Goal: Navigation & Orientation: Find specific page/section

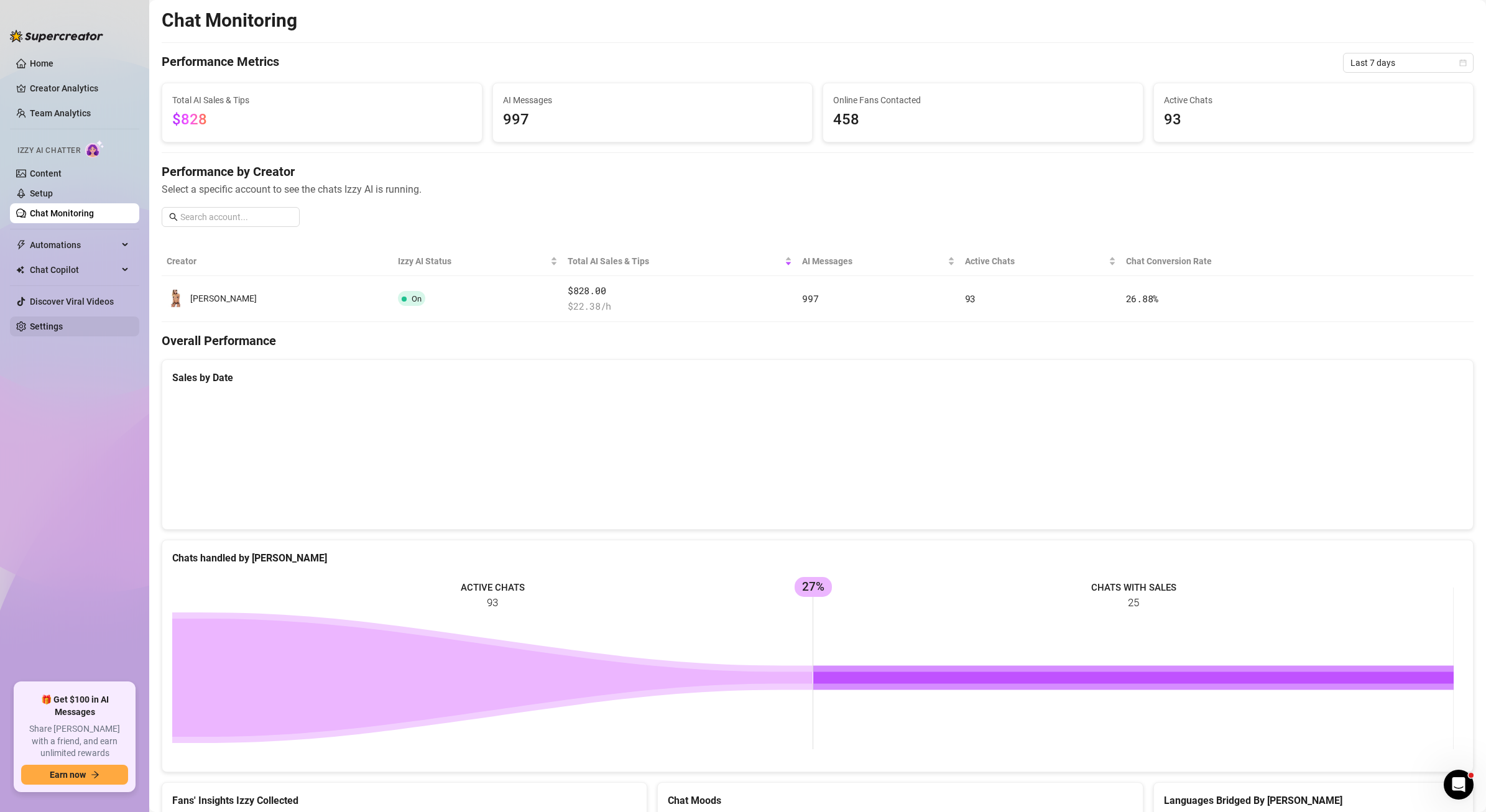
click at [37, 322] on link "Settings" at bounding box center [46, 326] width 33 height 10
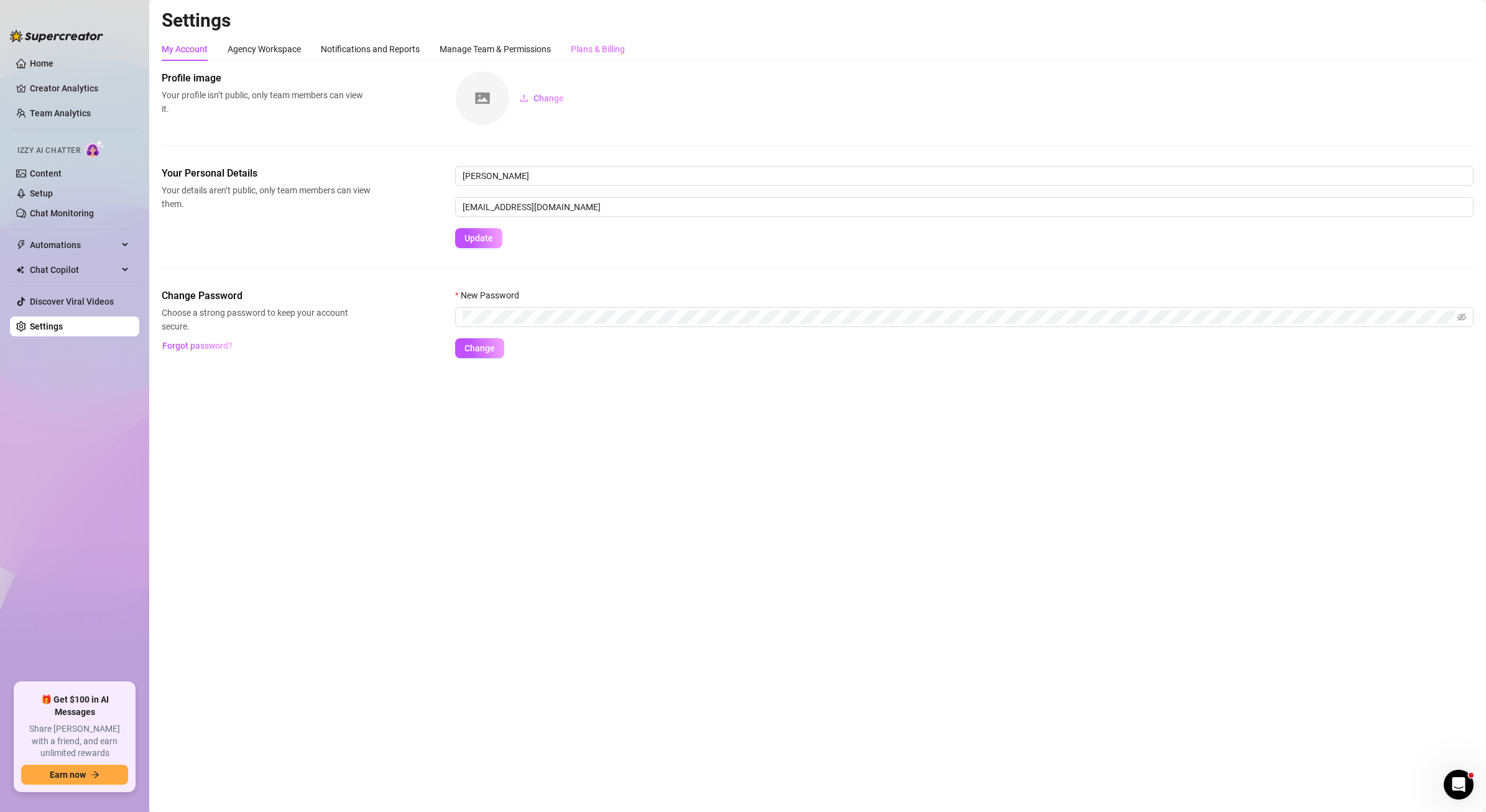
click at [616, 57] on div "Plans & Billing" at bounding box center [598, 49] width 54 height 24
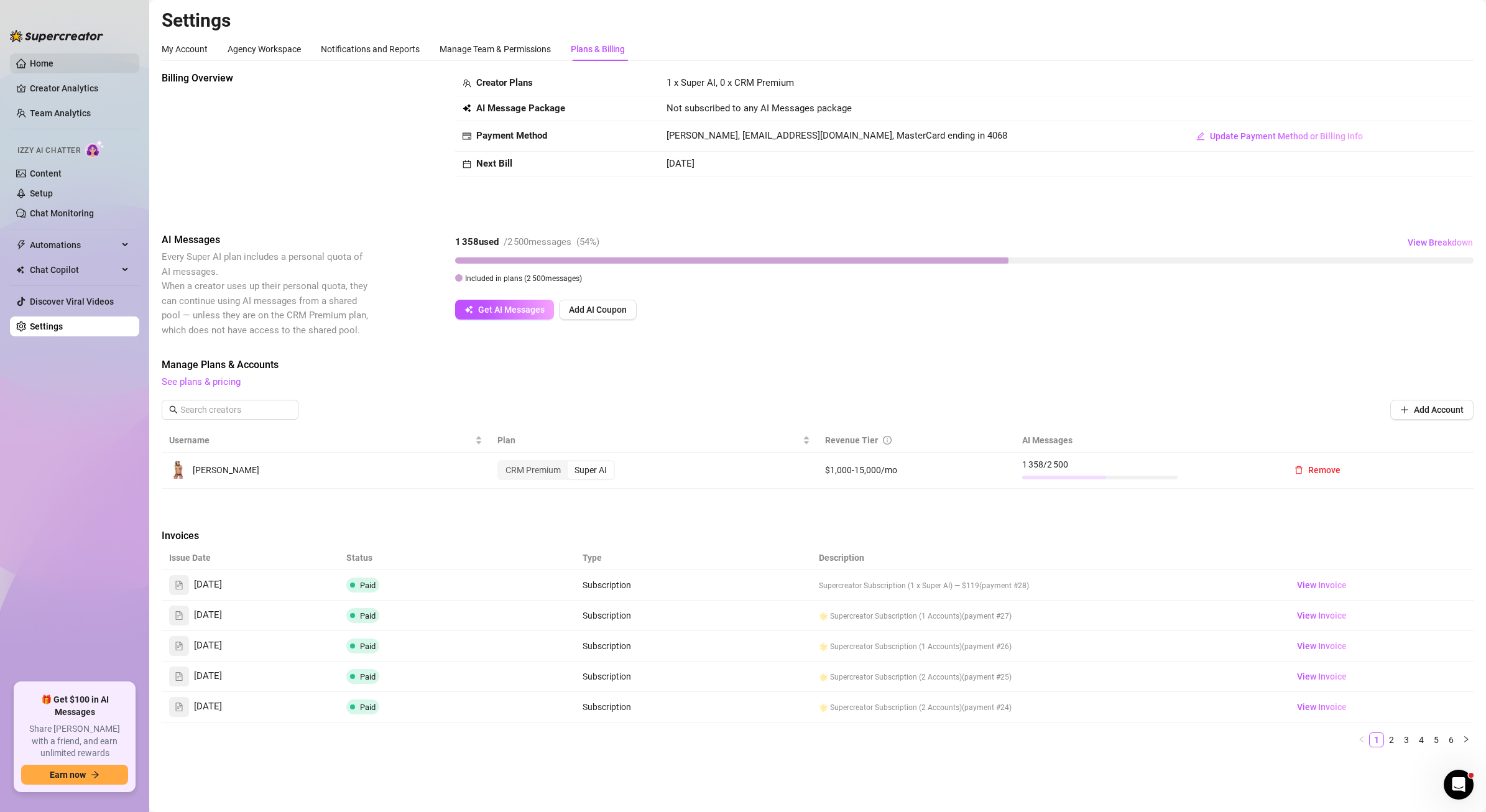
click at [49, 64] on link "Home" at bounding box center [41, 63] width 24 height 10
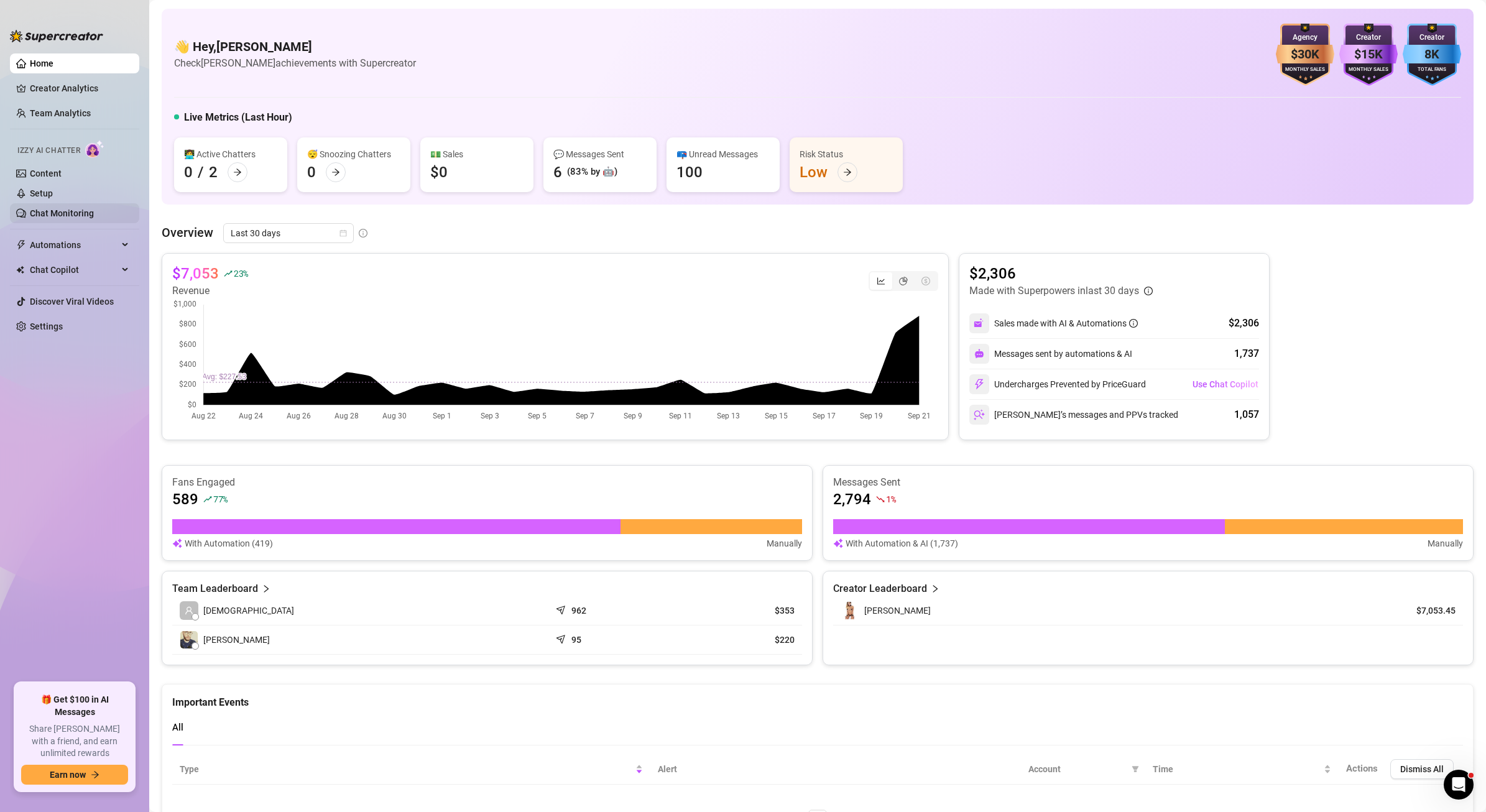
click at [62, 210] on link "Chat Monitoring" at bounding box center [62, 213] width 64 height 10
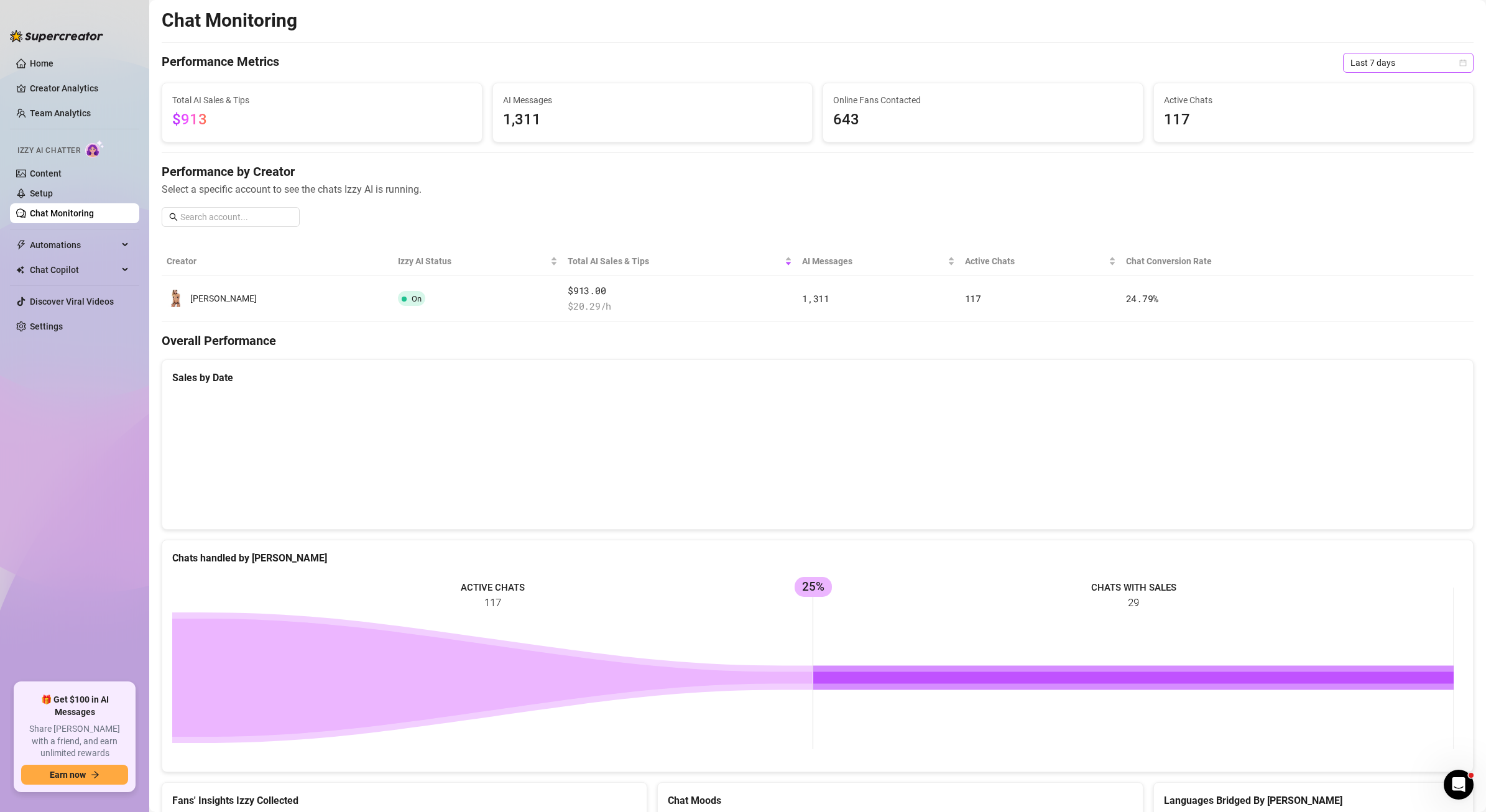
click at [1412, 66] on span "Last 7 days" at bounding box center [1408, 63] width 116 height 19
click at [1387, 82] on div "Last 24 hours" at bounding box center [1399, 88] width 111 height 14
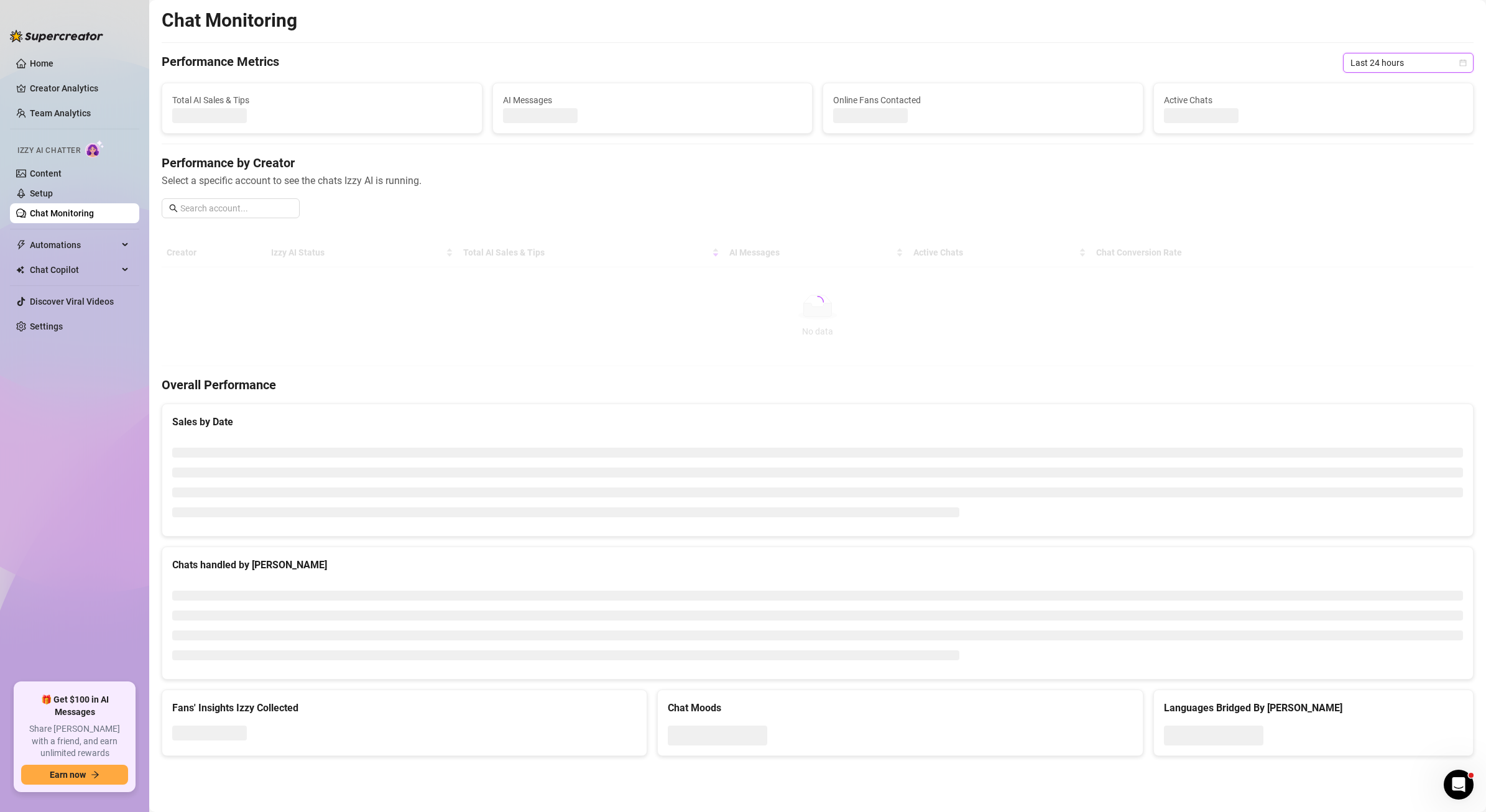
click at [1401, 63] on span "Last 24 hours" at bounding box center [1408, 63] width 116 height 19
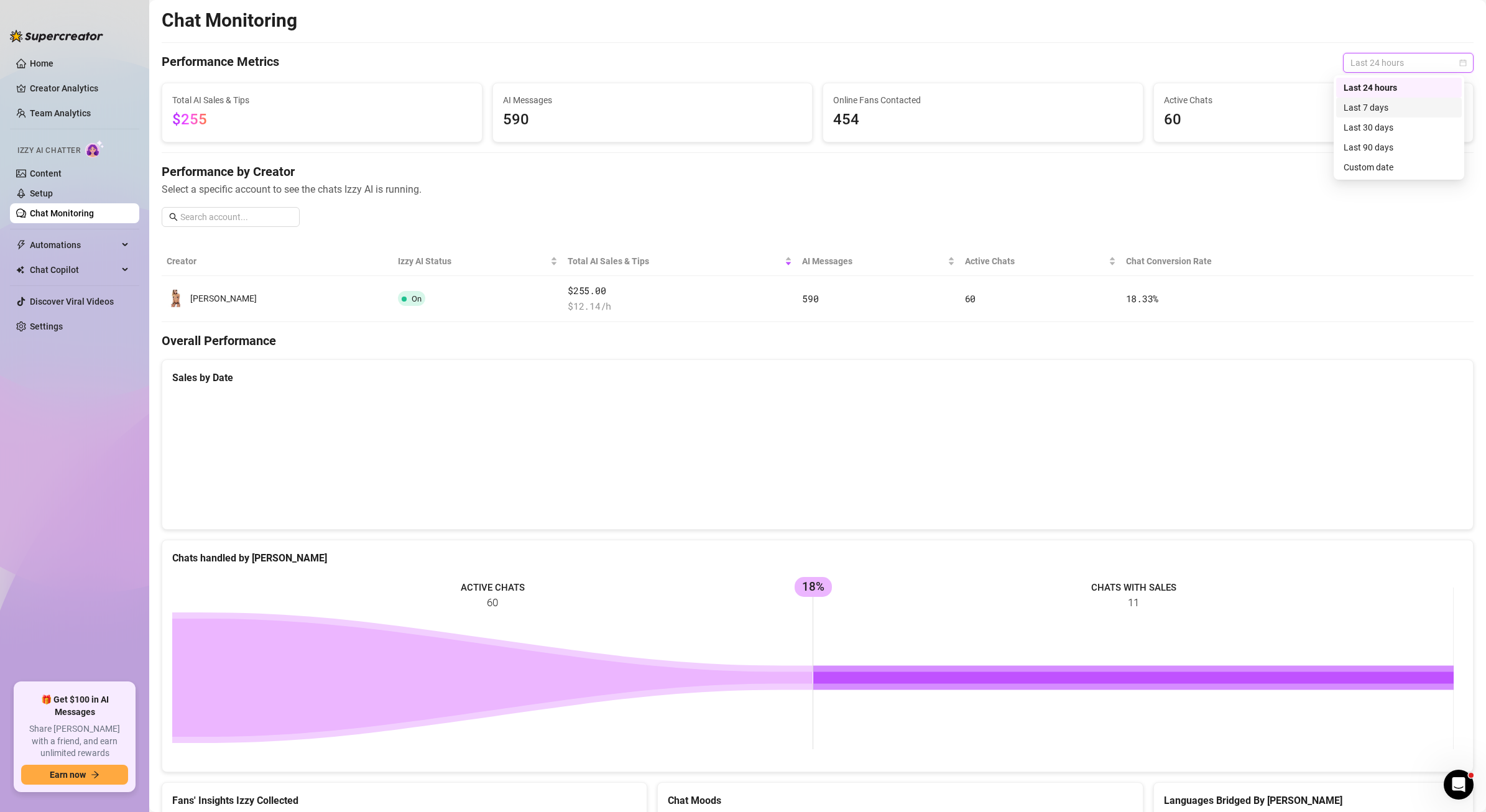
click at [1392, 106] on div "Last 7 days" at bounding box center [1399, 108] width 111 height 14
click at [34, 68] on link "Home" at bounding box center [41, 63] width 24 height 10
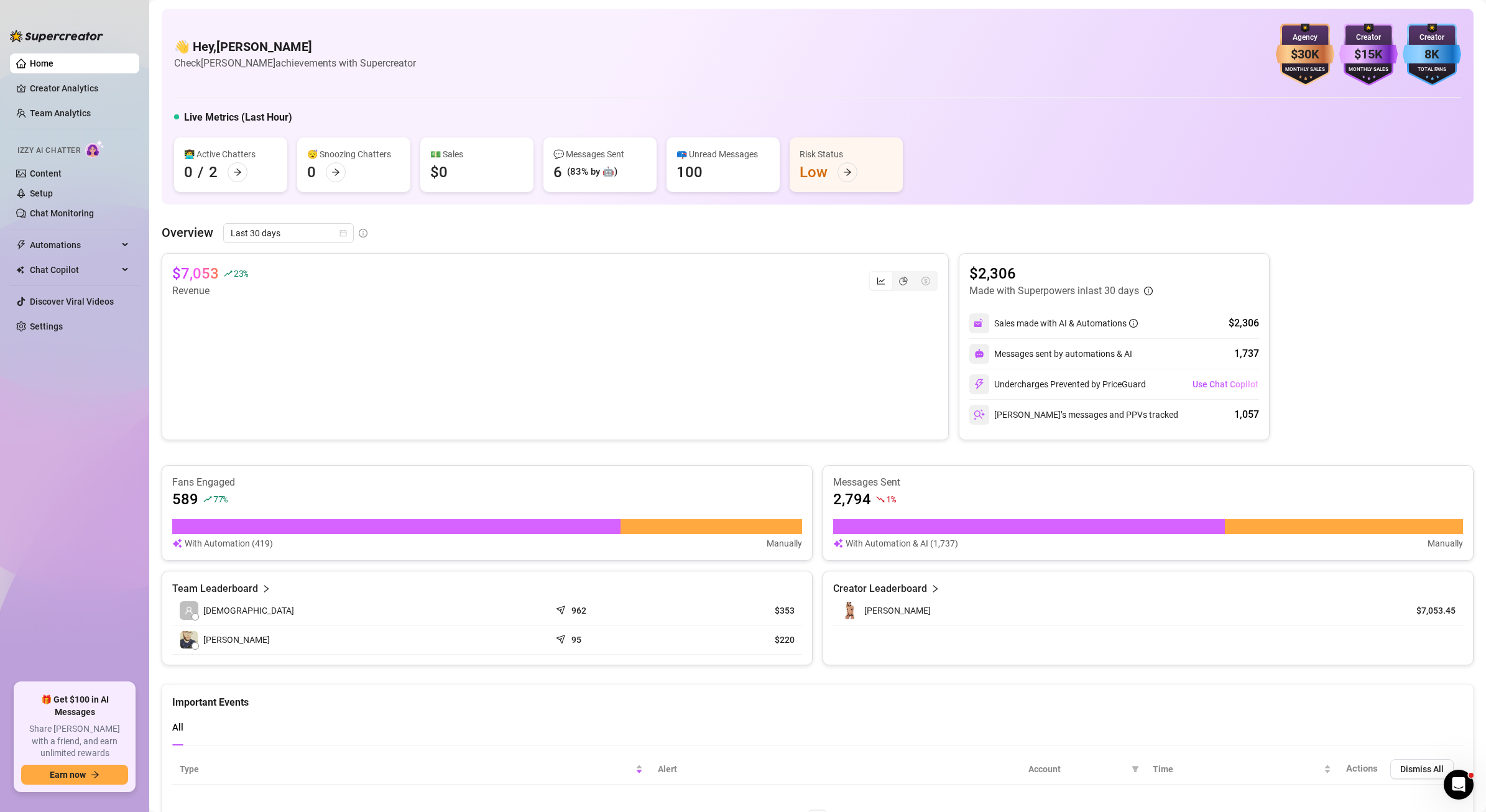
click at [30, 58] on link "Home" at bounding box center [41, 63] width 24 height 10
